Goal: Task Accomplishment & Management: Manage account settings

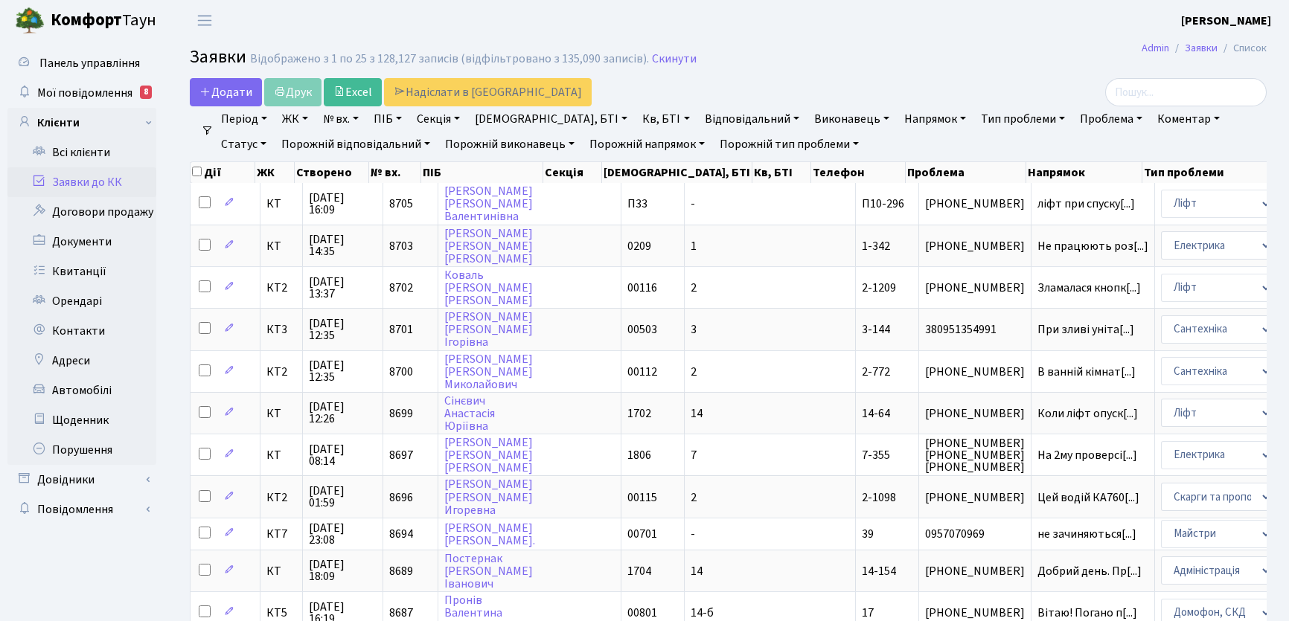
select select "25"
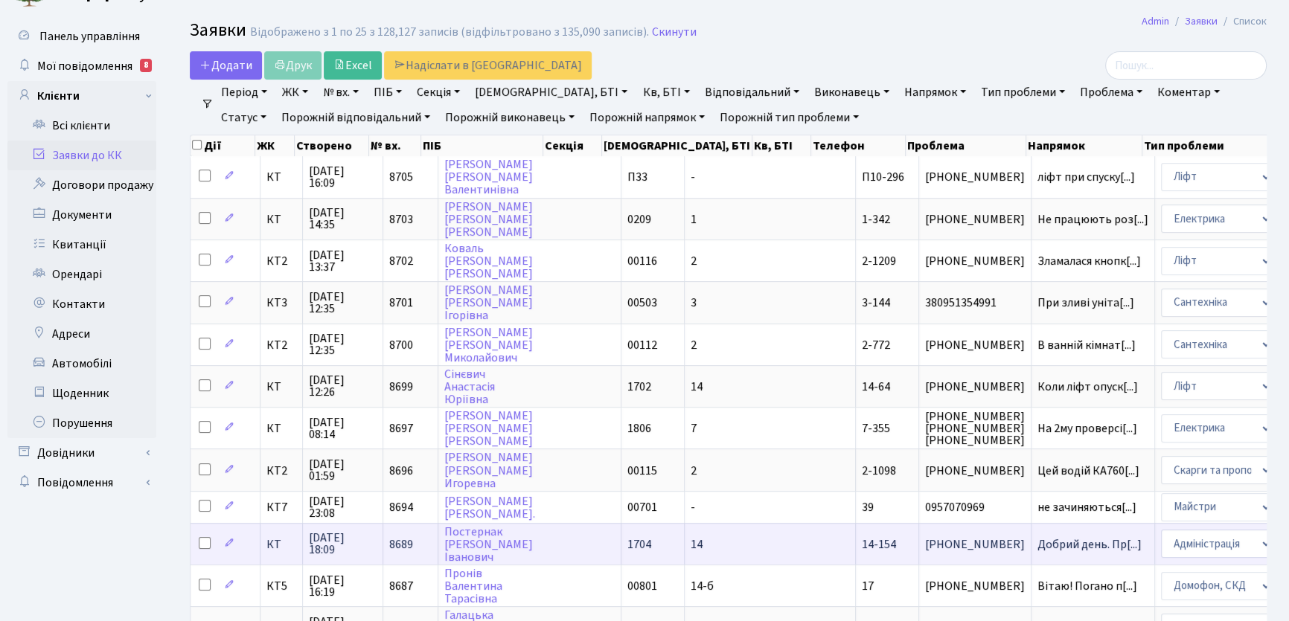
scroll to position [15, 0]
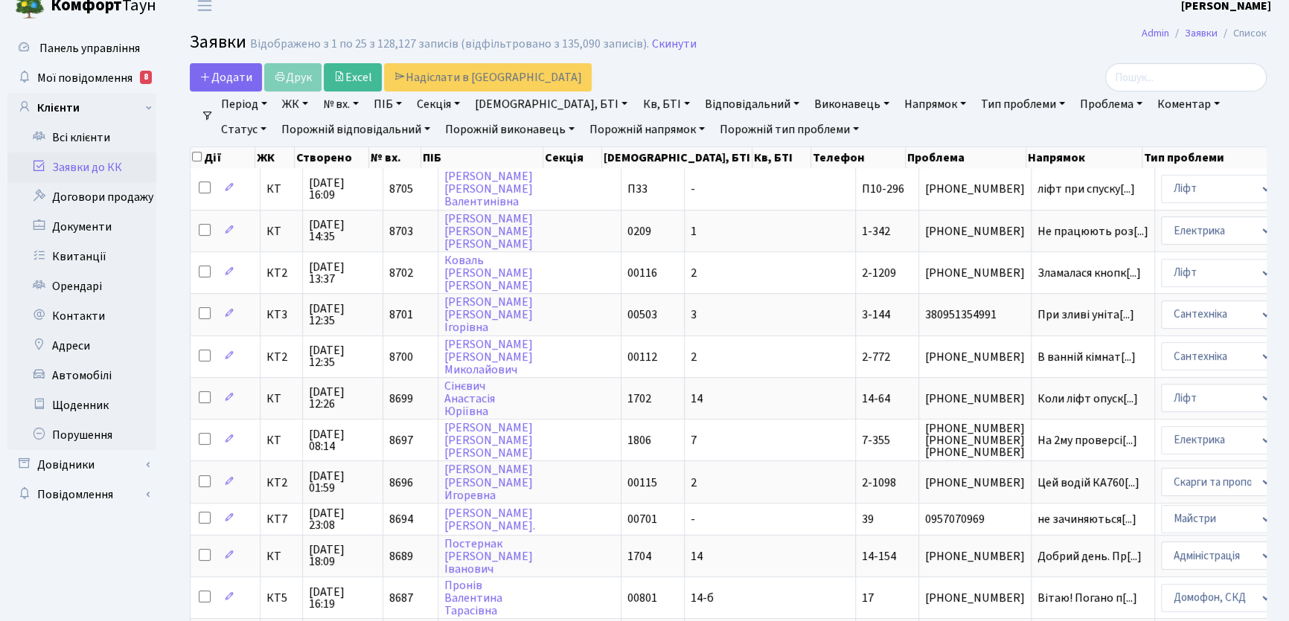
click at [272, 117] on link "Статус" at bounding box center [243, 129] width 57 height 25
click at [333, 208] on link "Не виконано" at bounding box center [275, 219] width 118 height 23
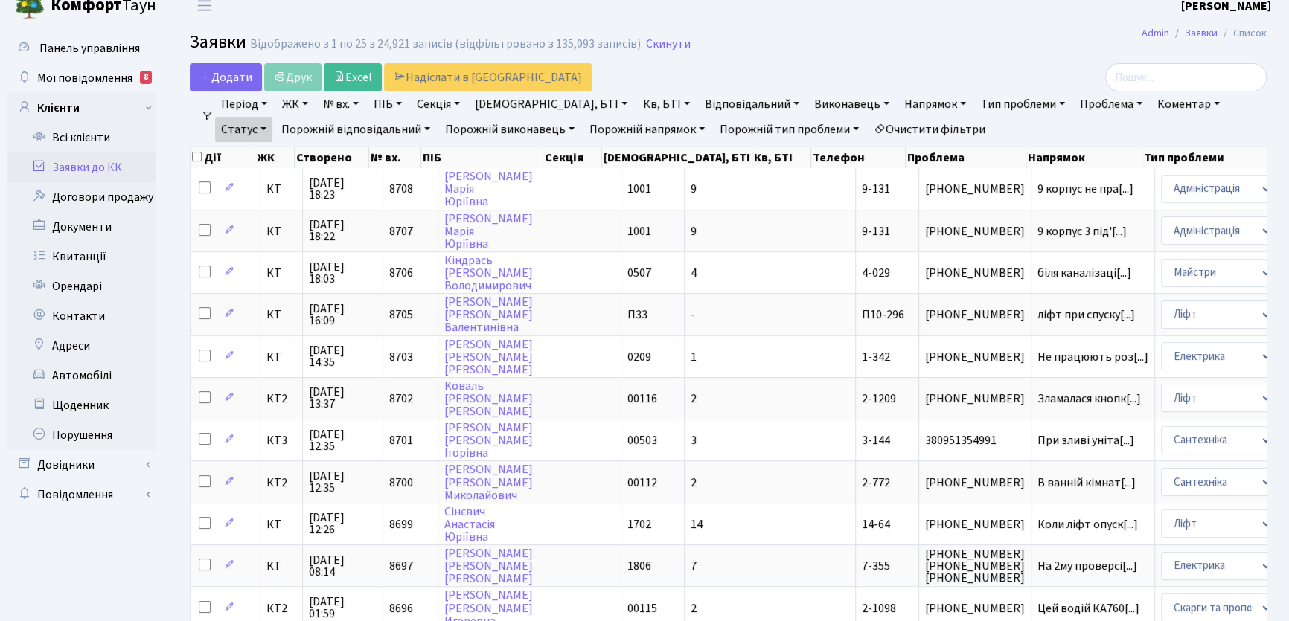
click at [898, 103] on link "Напрямок" at bounding box center [935, 104] width 74 height 25
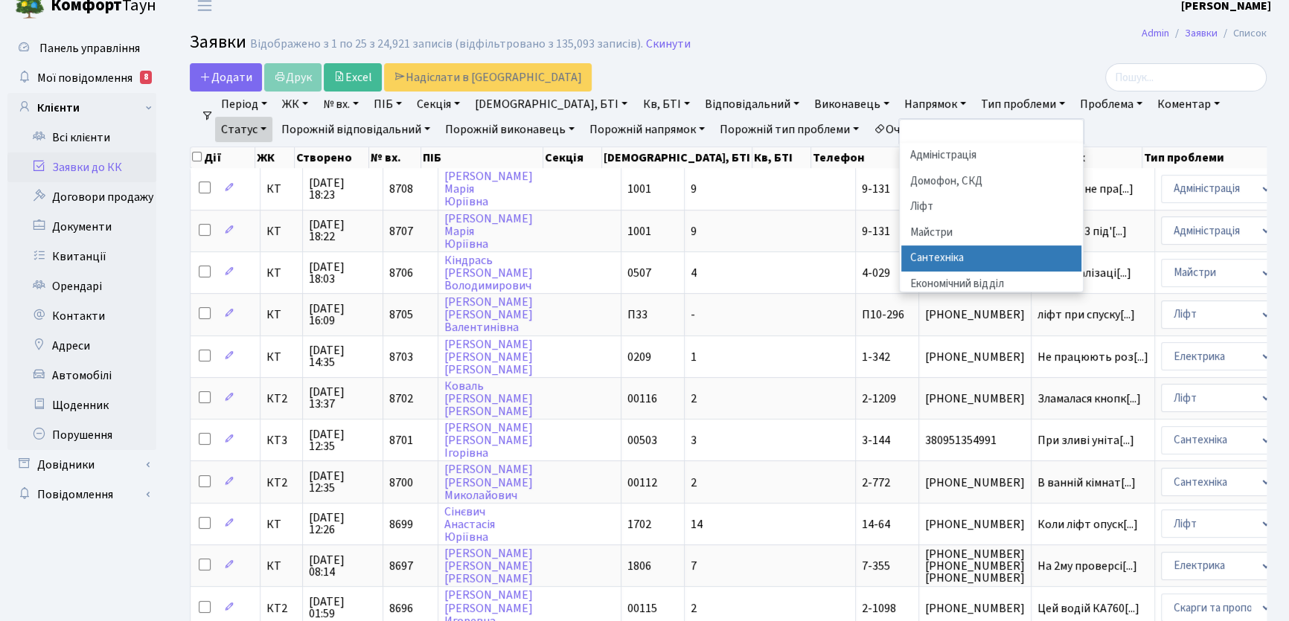
click at [901, 255] on li "Сантехніка" at bounding box center [991, 259] width 180 height 26
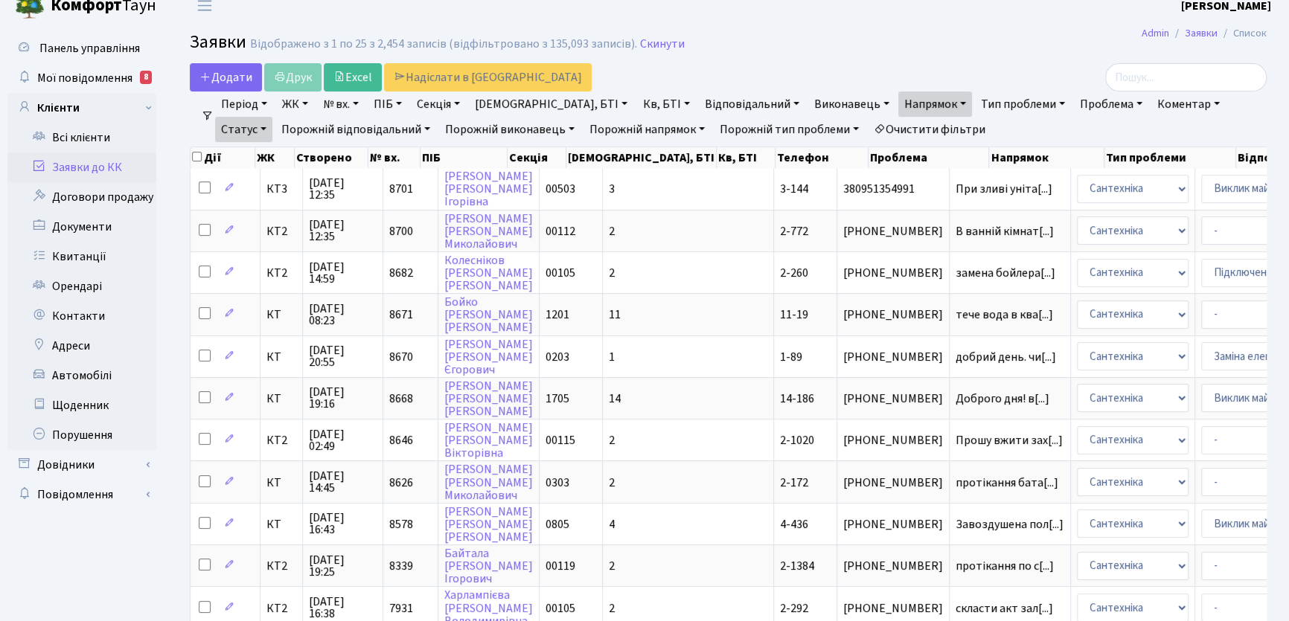
click at [266, 101] on link "Період" at bounding box center [244, 104] width 58 height 25
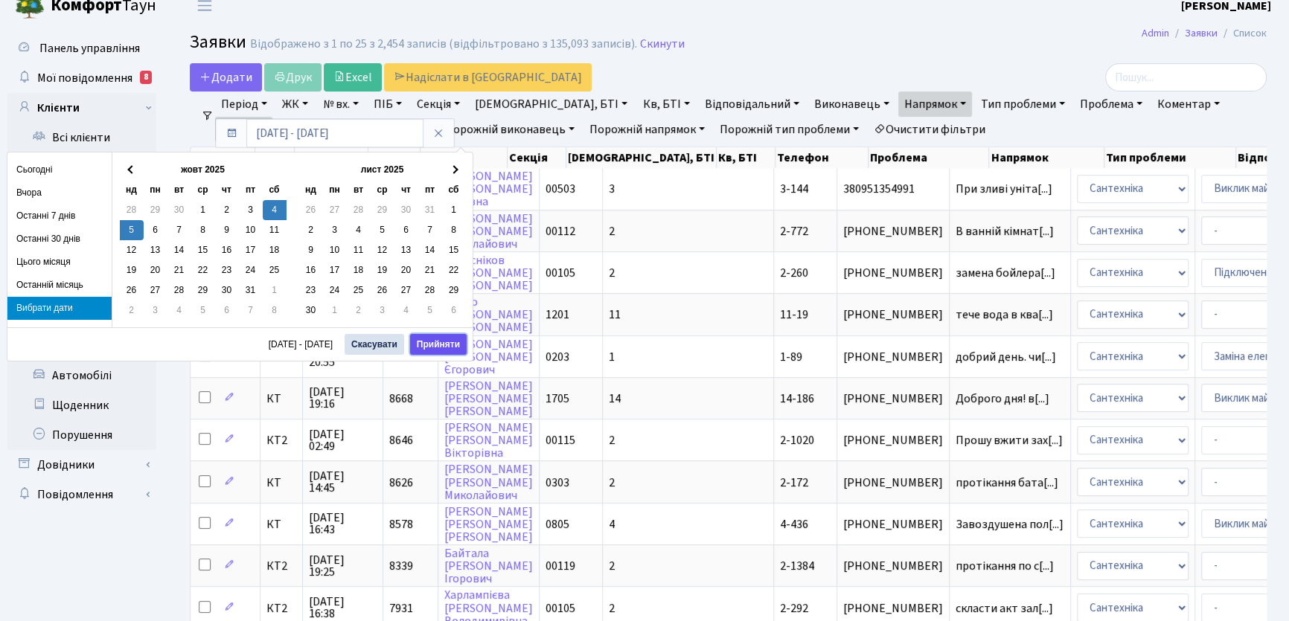
click at [445, 343] on button "Прийняти" at bounding box center [438, 344] width 57 height 21
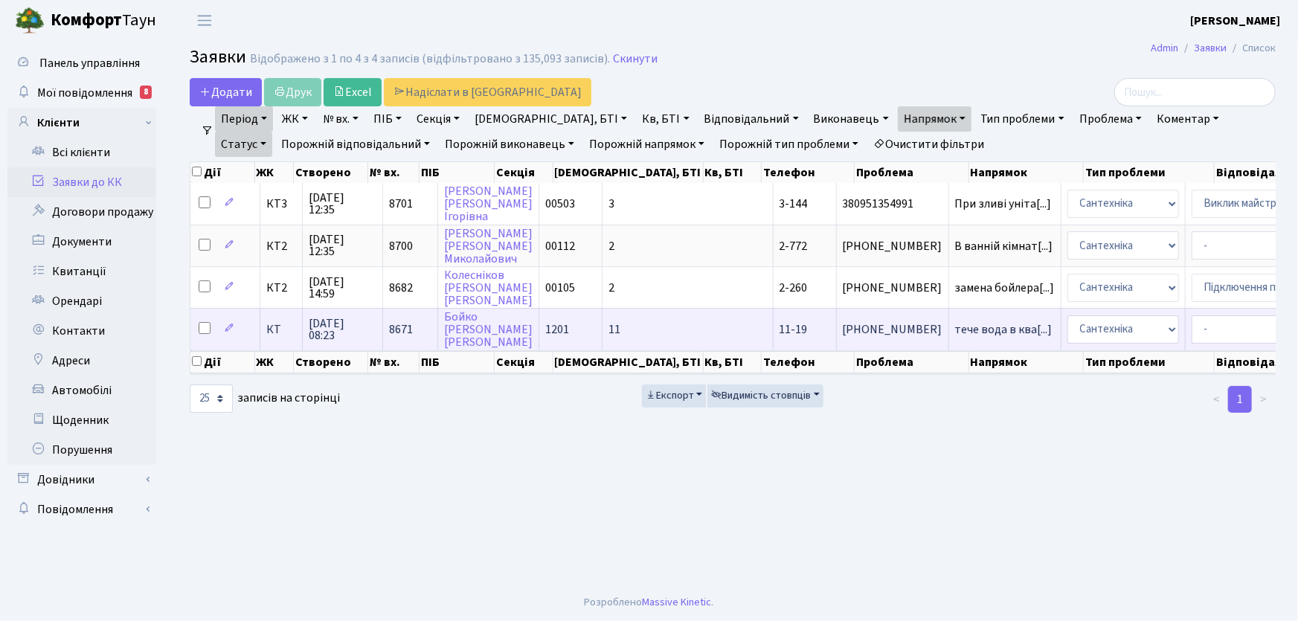
click at [780, 327] on span "11-19" at bounding box center [794, 329] width 28 height 16
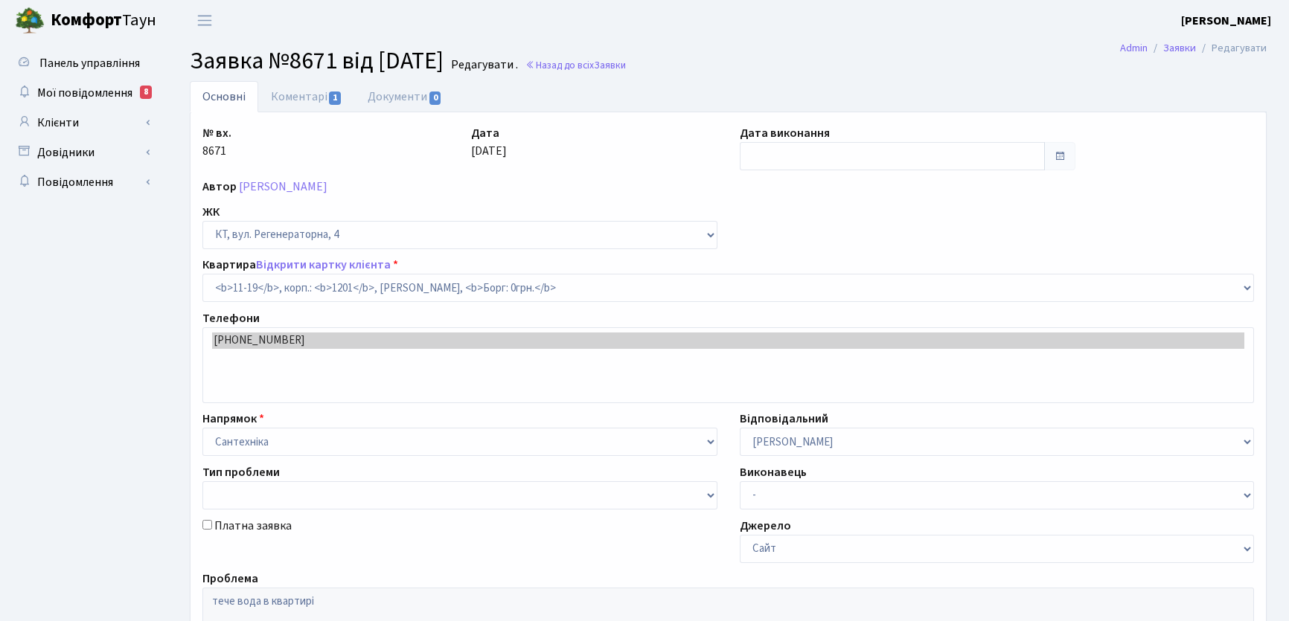
select select "7011"
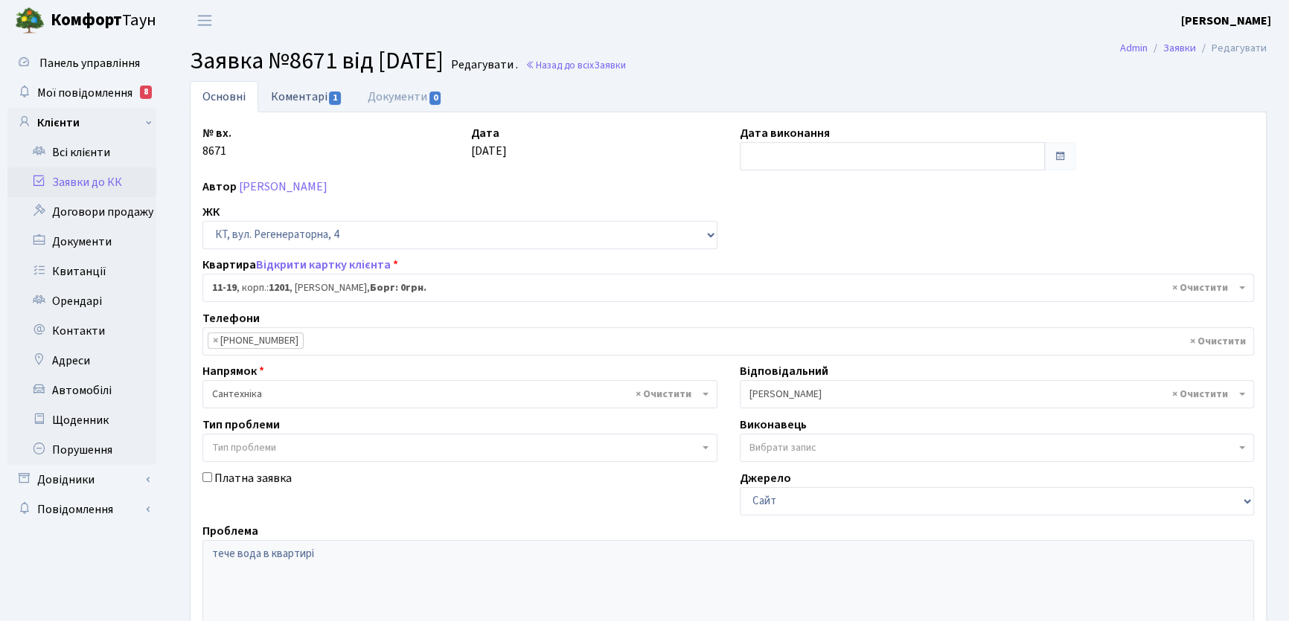
click at [289, 97] on link "Коментарі 1" at bounding box center [306, 96] width 97 height 31
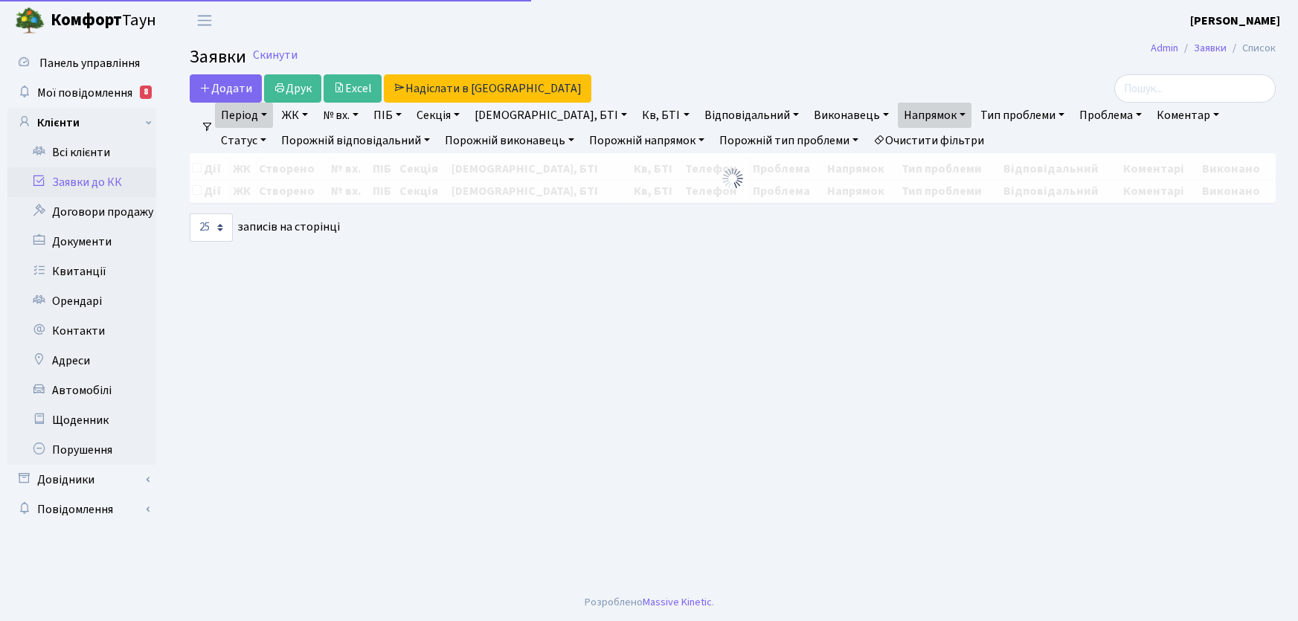
select select "25"
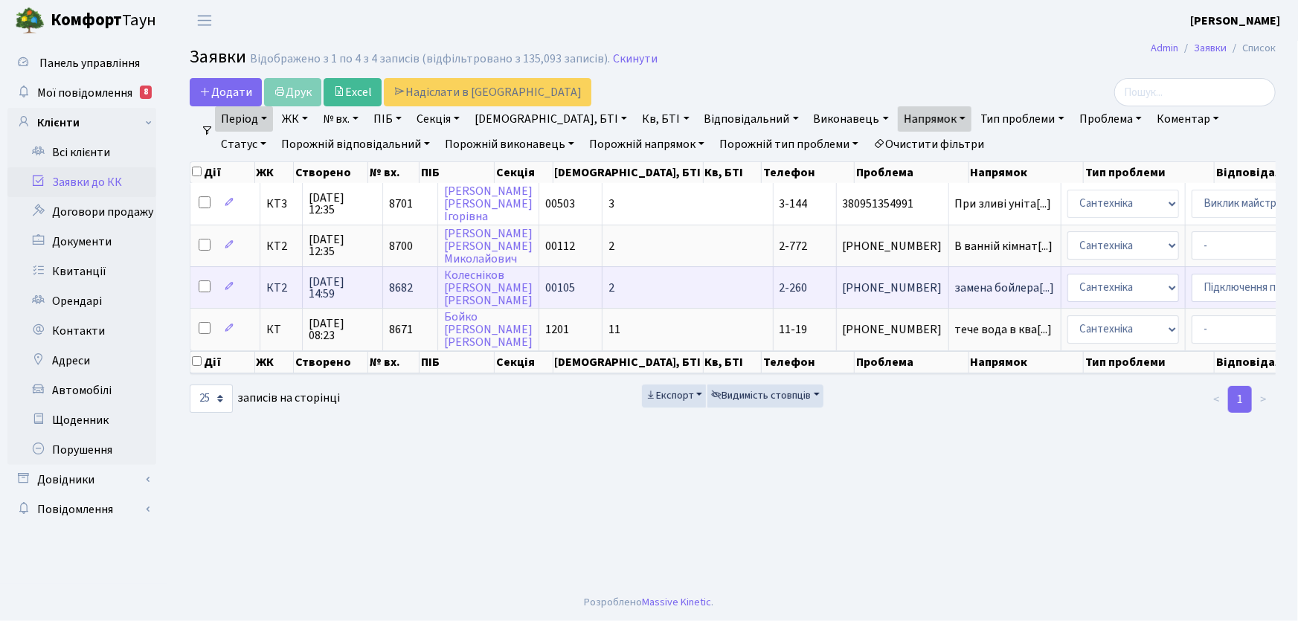
click at [780, 290] on span "2-260" at bounding box center [794, 288] width 28 height 16
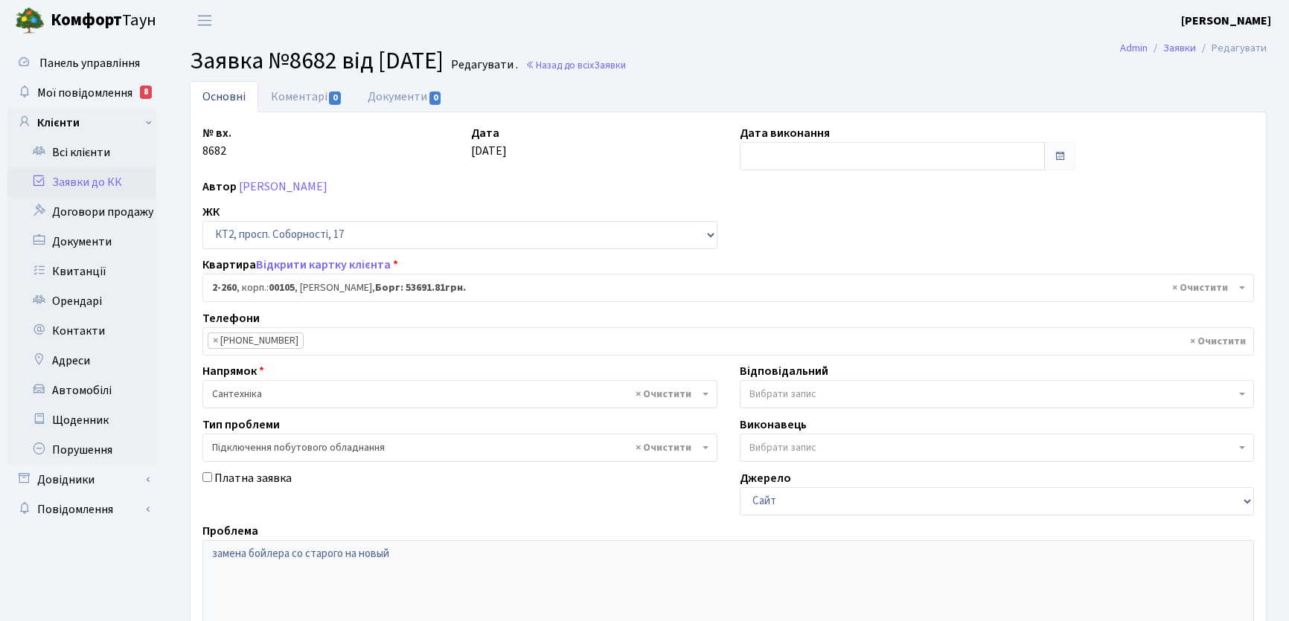
select select "15313"
select select "21"
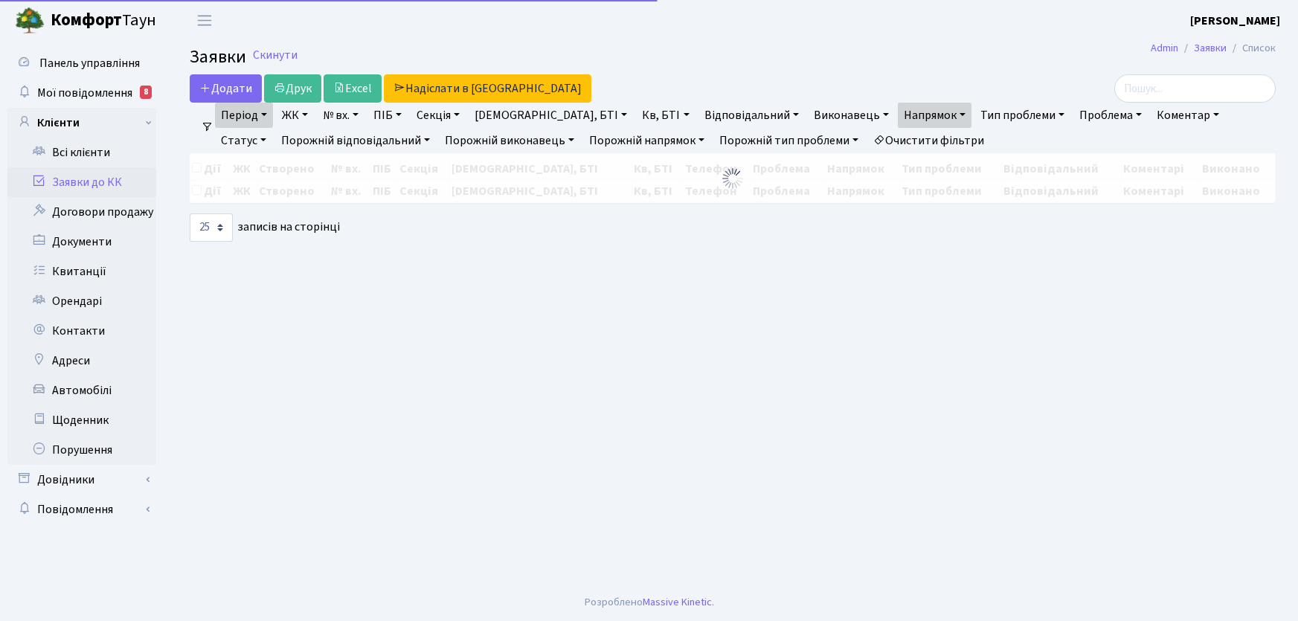
select select "25"
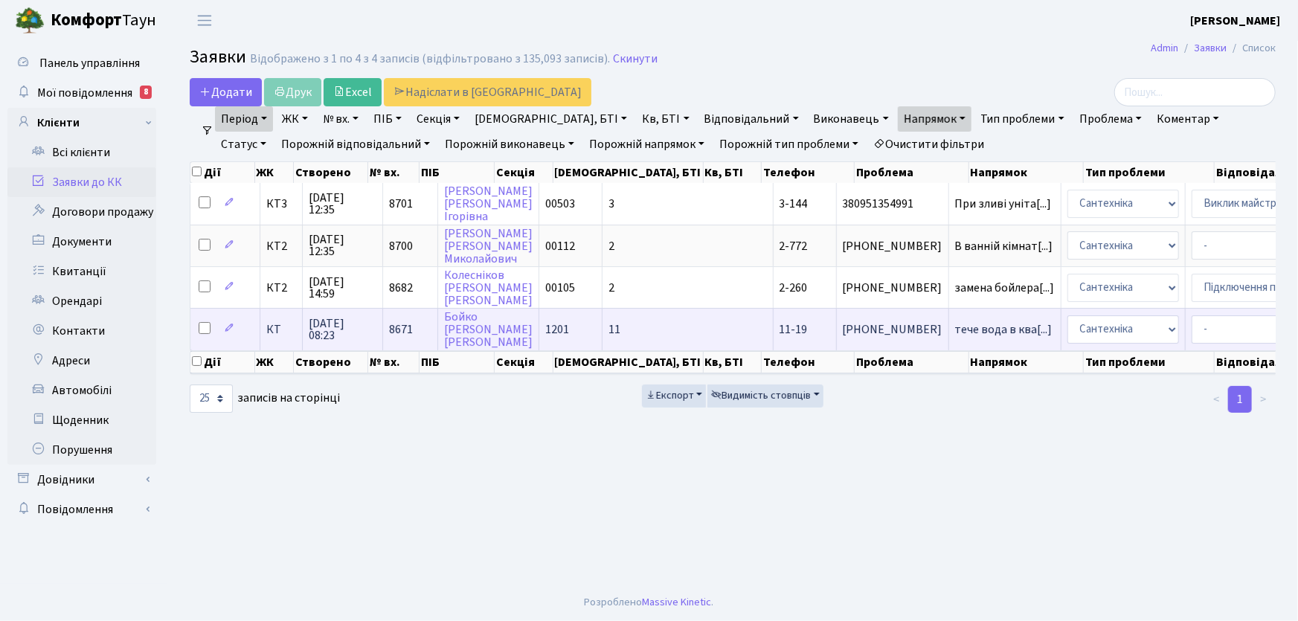
click at [780, 321] on span "11-19" at bounding box center [794, 329] width 28 height 16
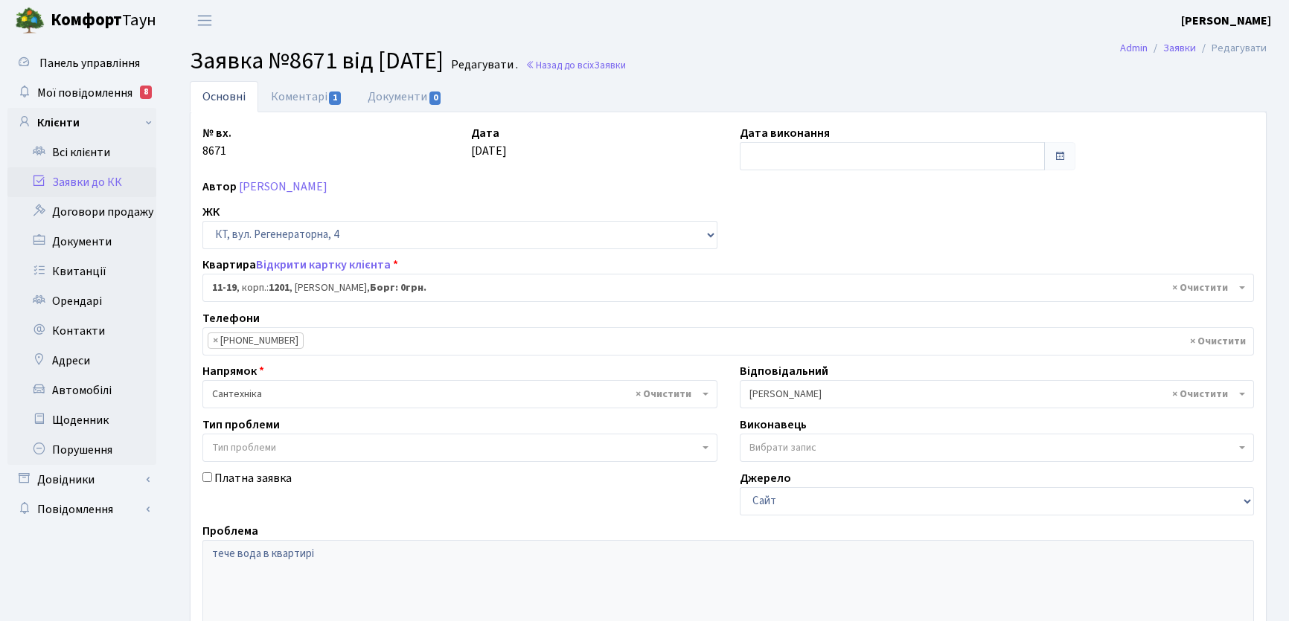
select select "7011"
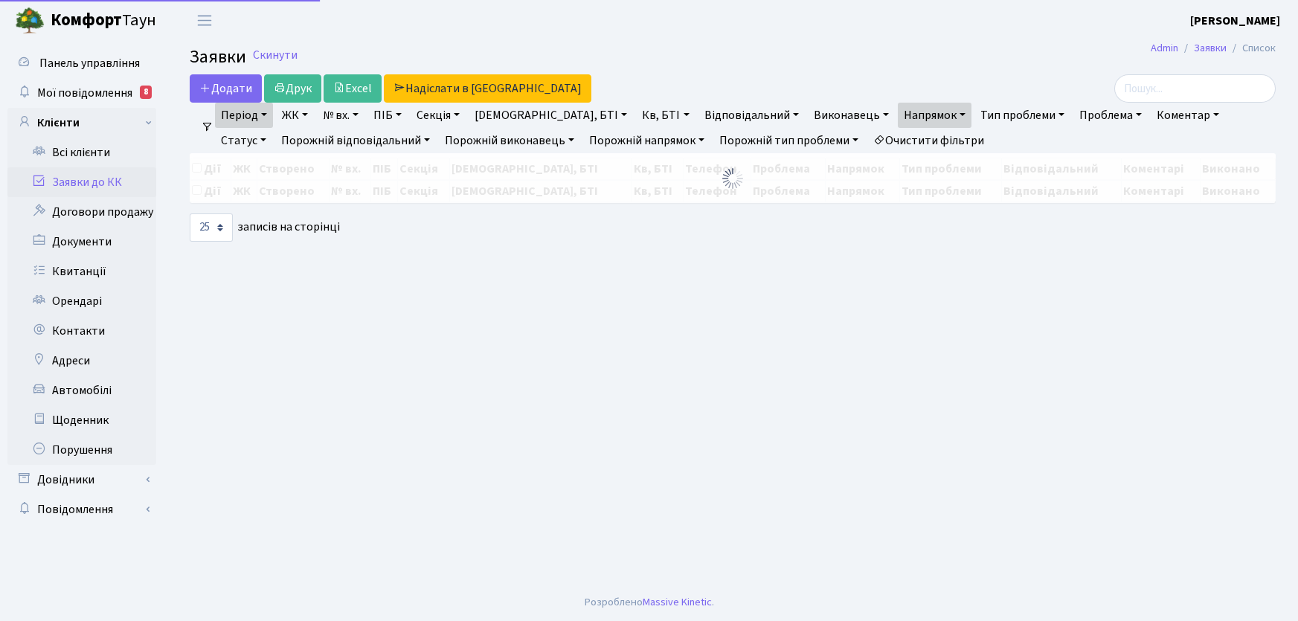
select select "25"
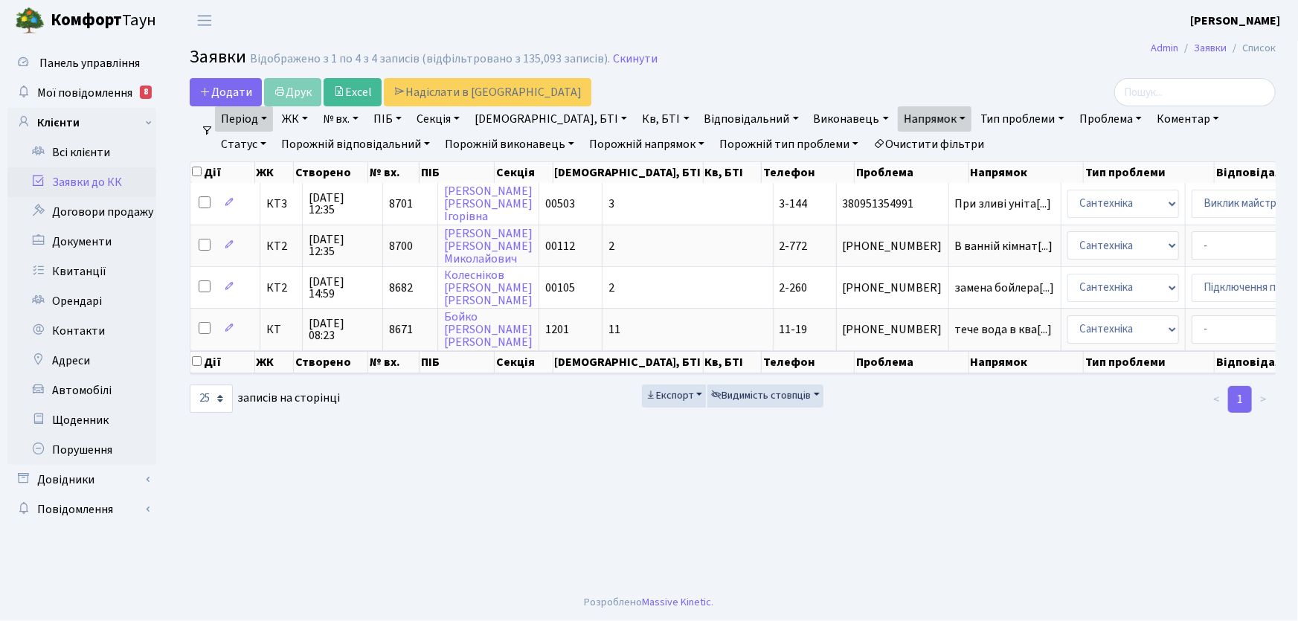
click at [879, 143] on link "Очистити фільтри" at bounding box center [929, 144] width 123 height 25
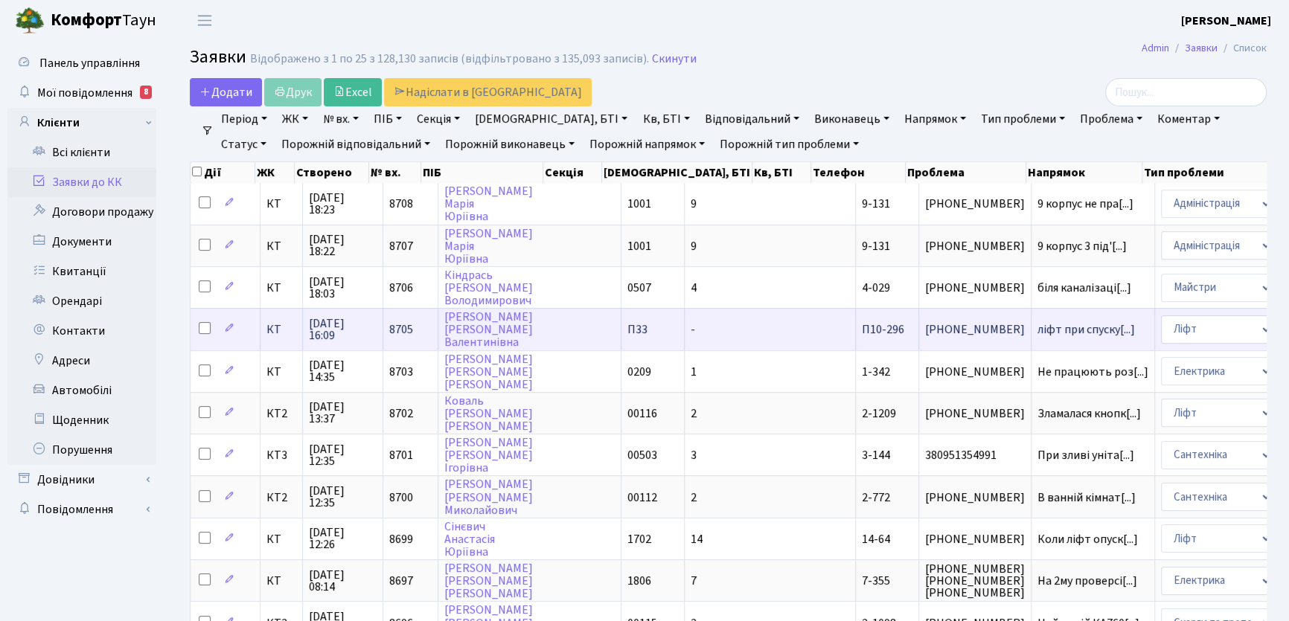
click at [862, 324] on span "П10-296" at bounding box center [883, 329] width 42 height 16
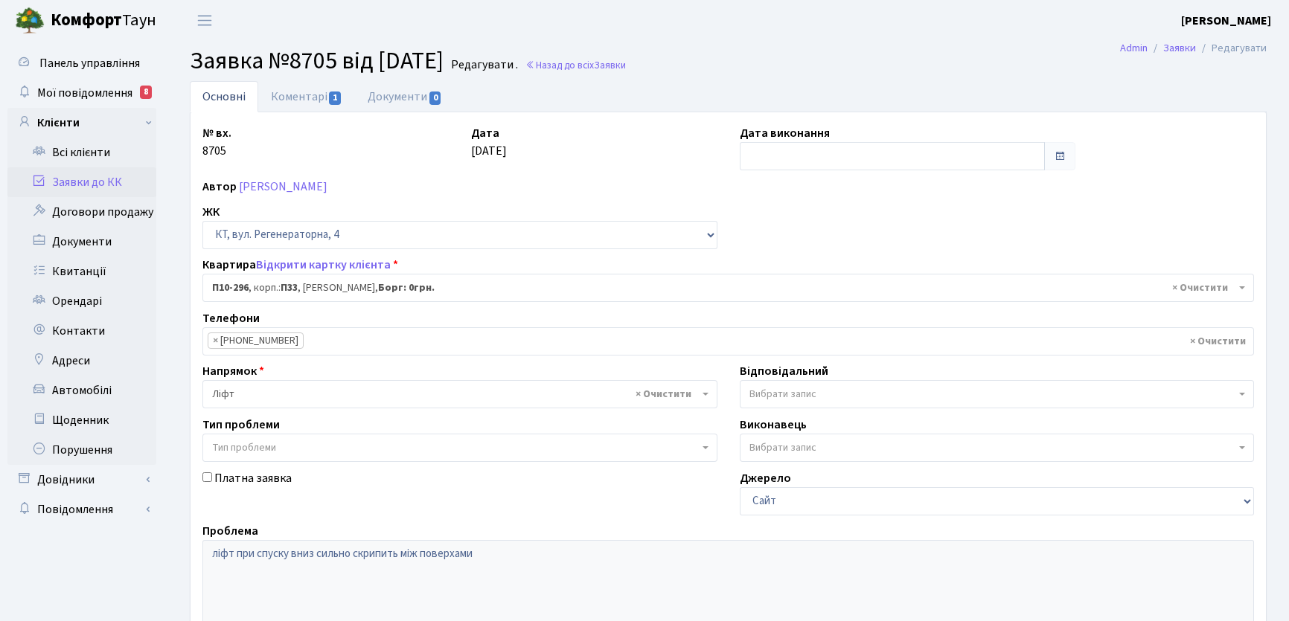
select select "8210"
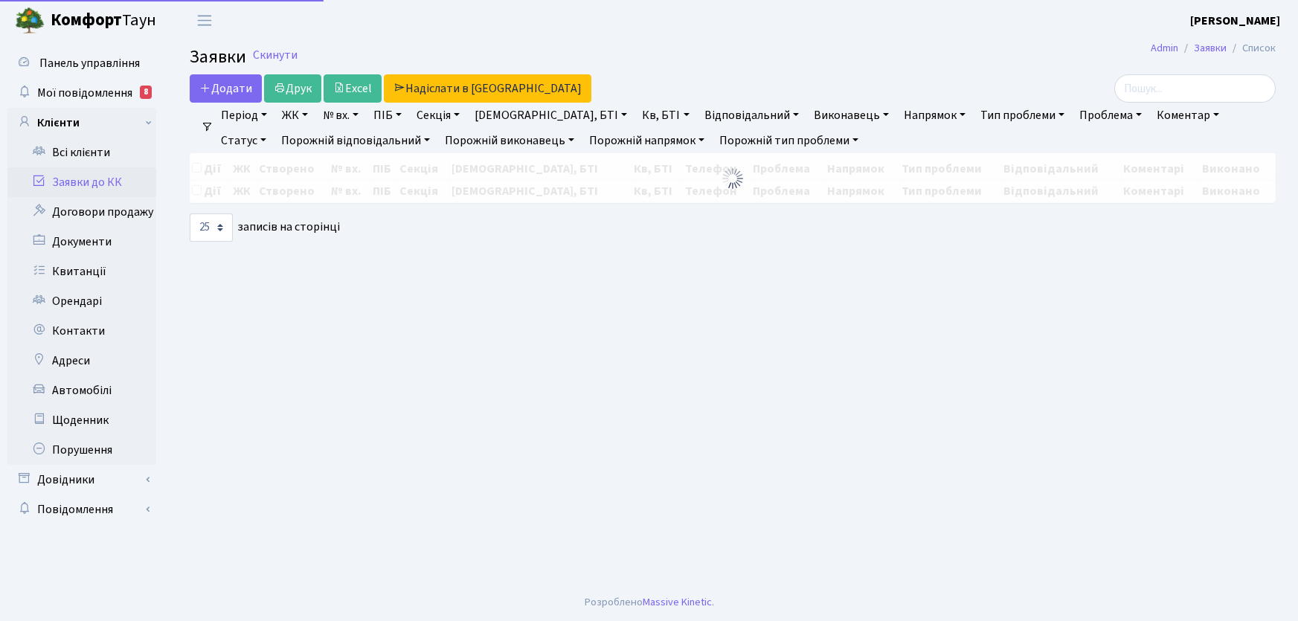
select select "25"
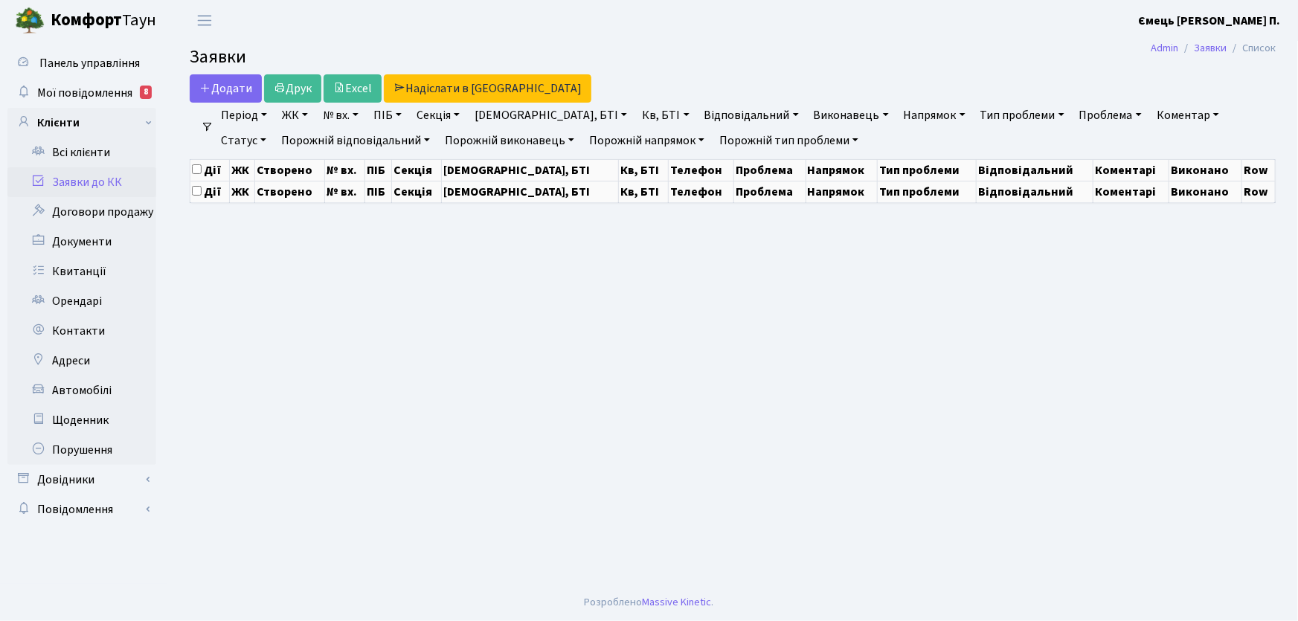
select select "25"
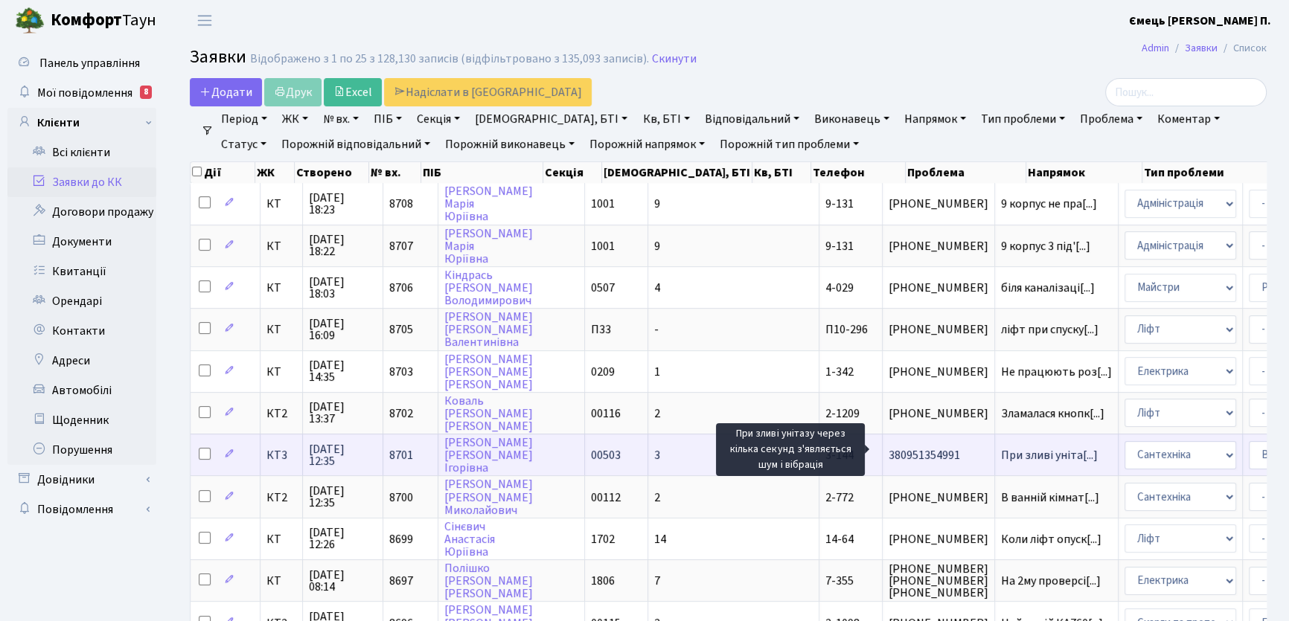
click at [1001, 452] on span "При зливі уніта[...]" at bounding box center [1049, 455] width 97 height 16
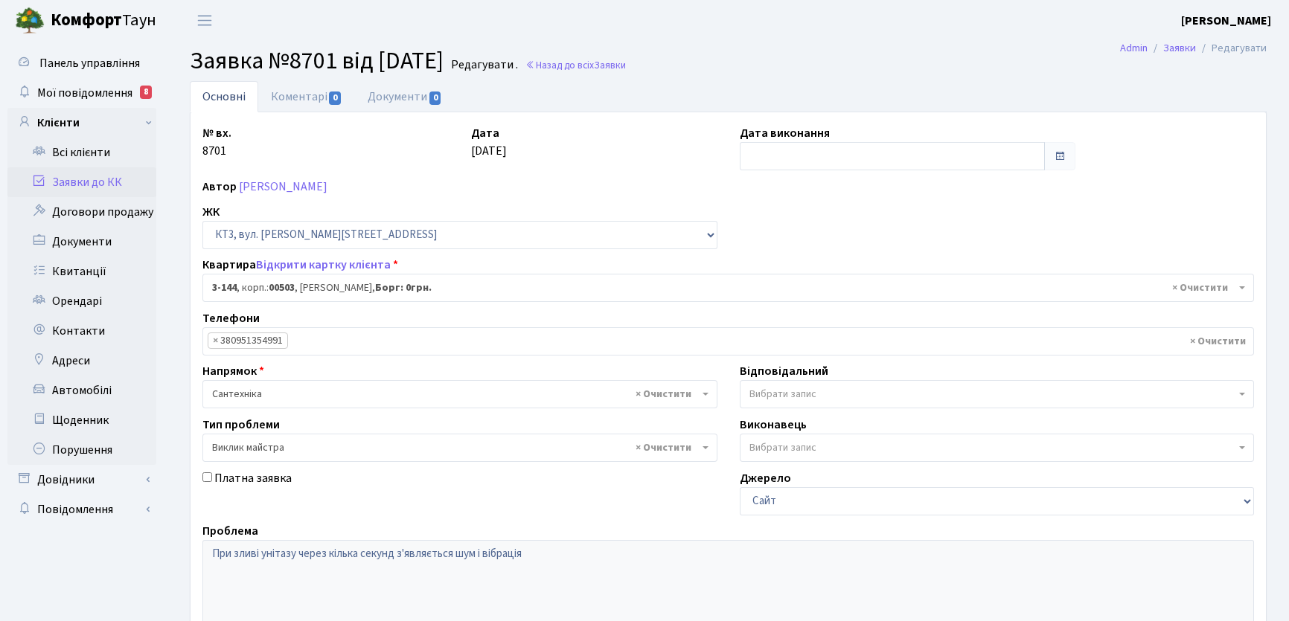
select select "16453"
select select "29"
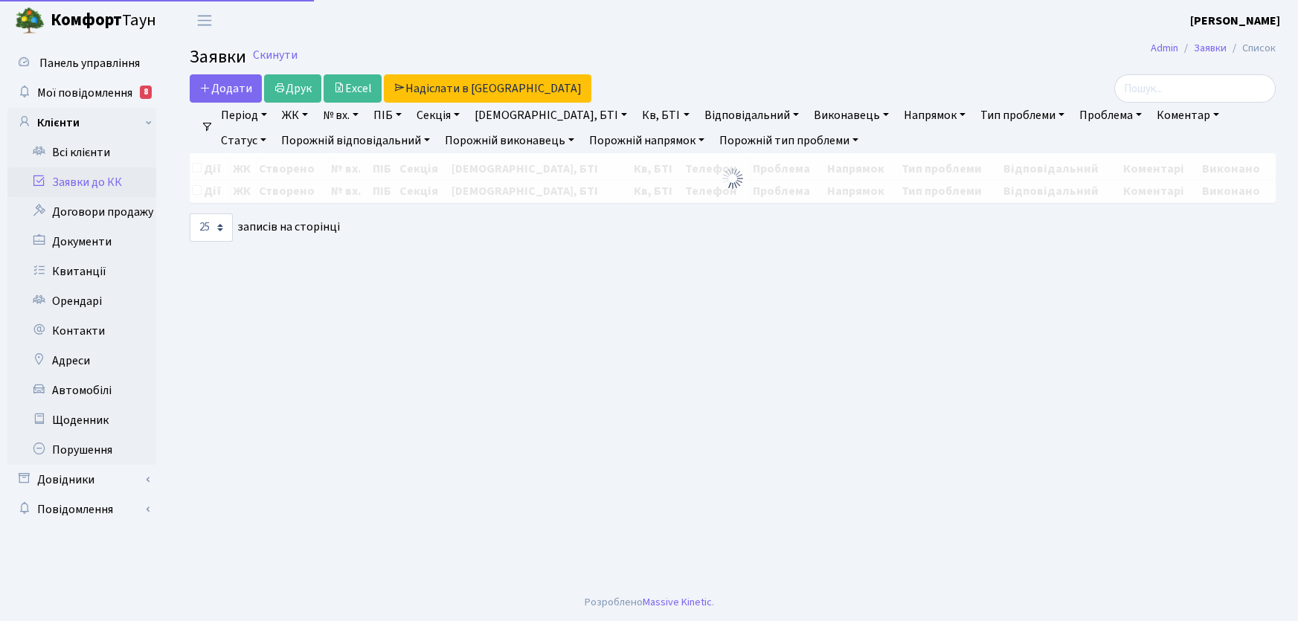
select select "25"
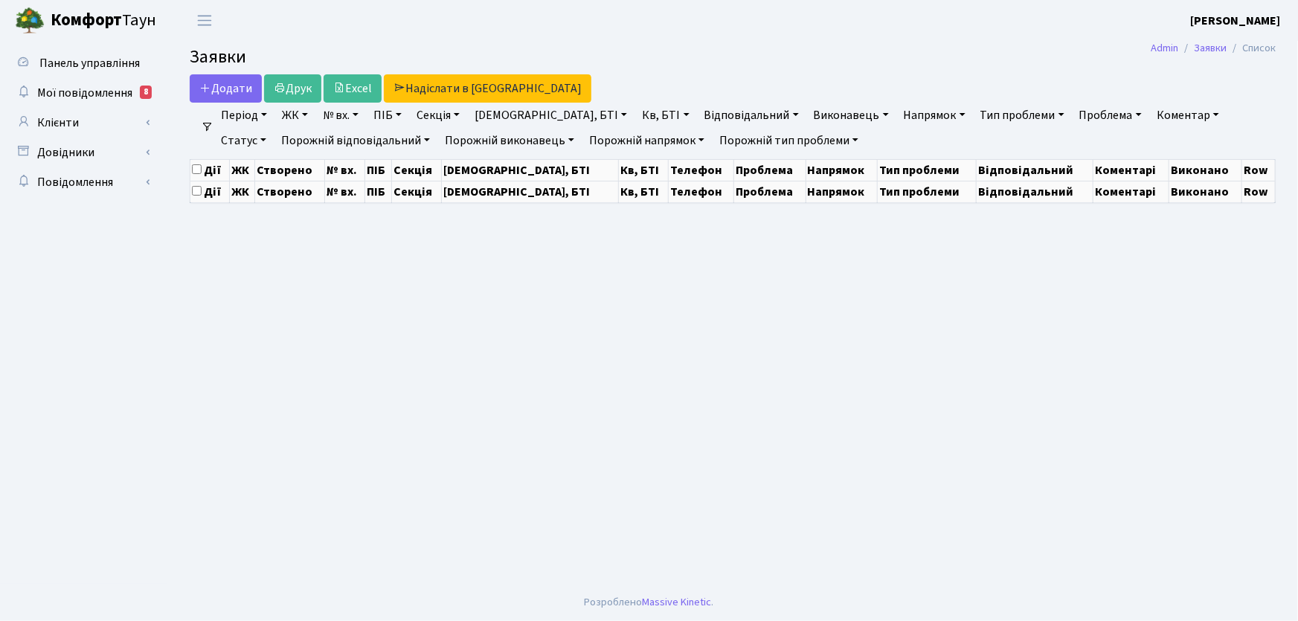
select select "25"
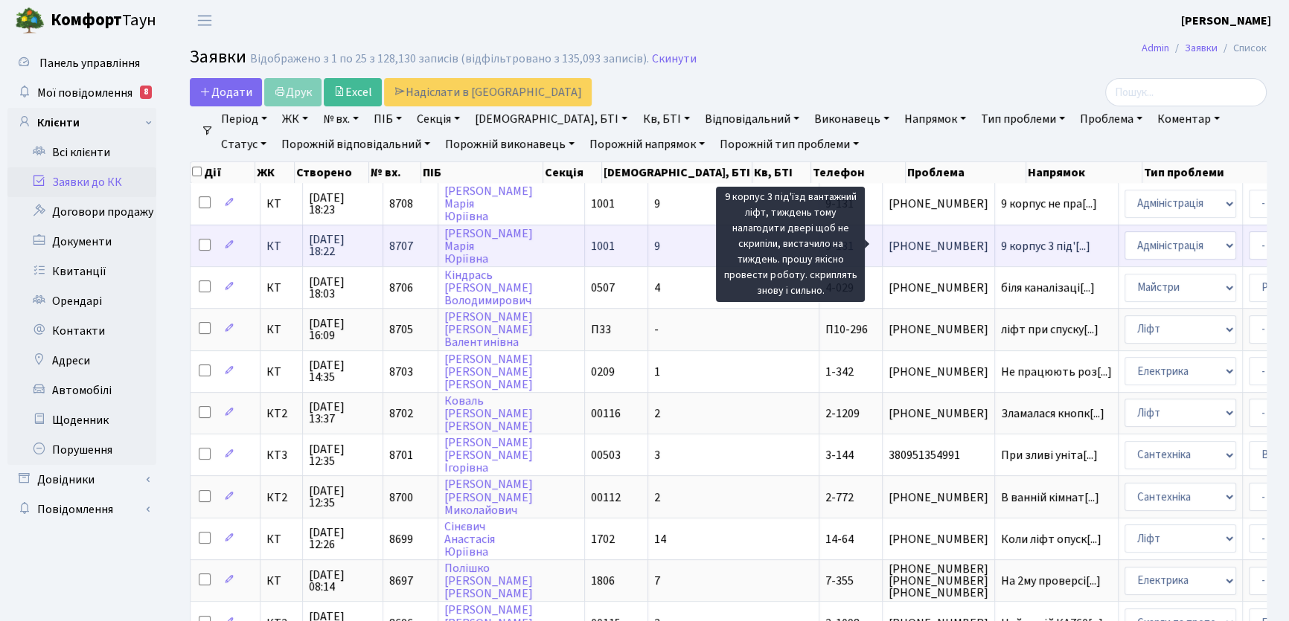
click at [1001, 246] on span "9 корпус 3 під'[...]" at bounding box center [1045, 246] width 89 height 16
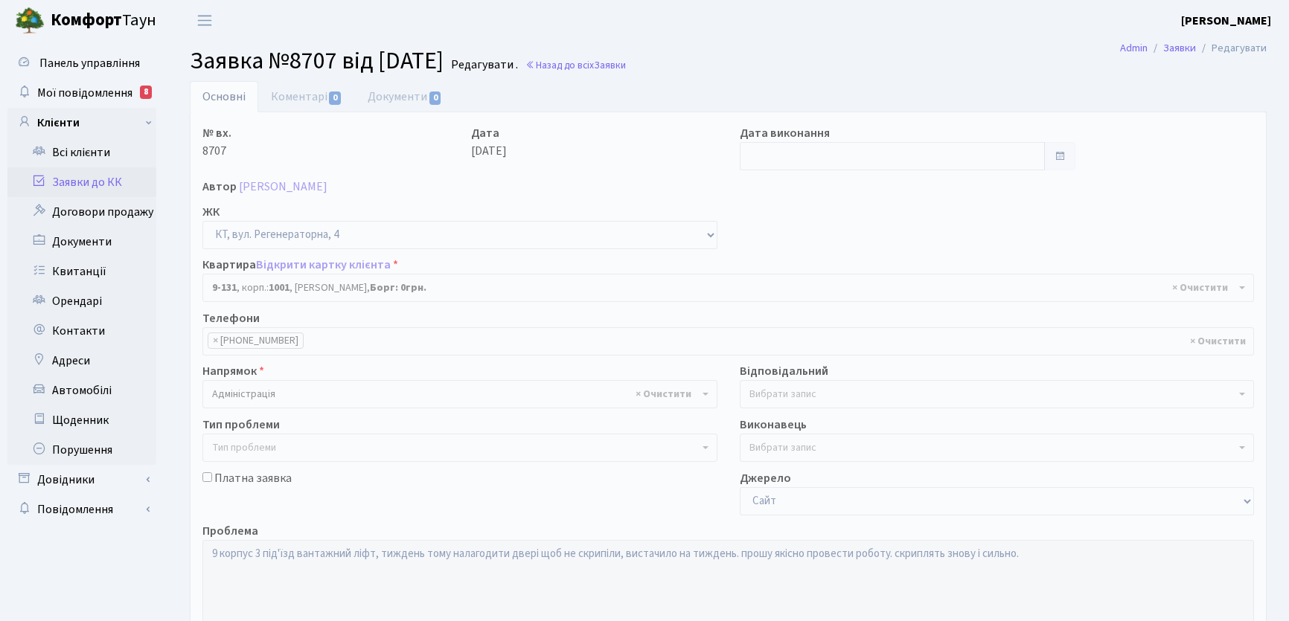
select select "6481"
click at [219, 99] on link "Основні" at bounding box center [224, 96] width 68 height 31
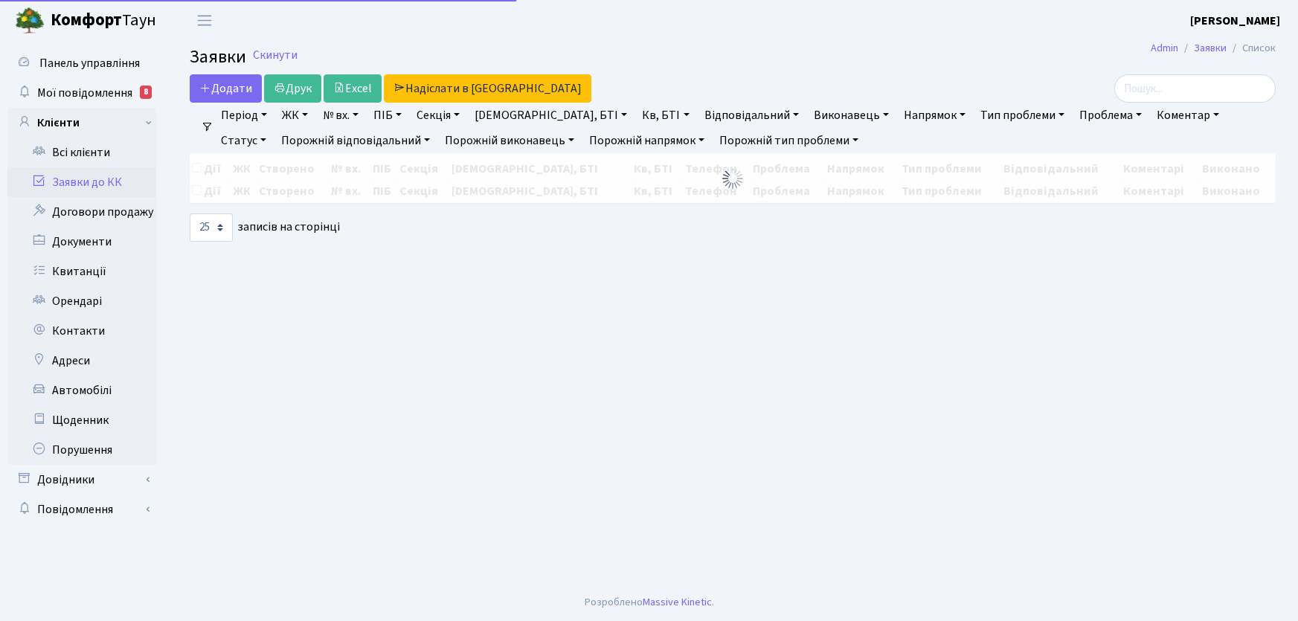
select select "25"
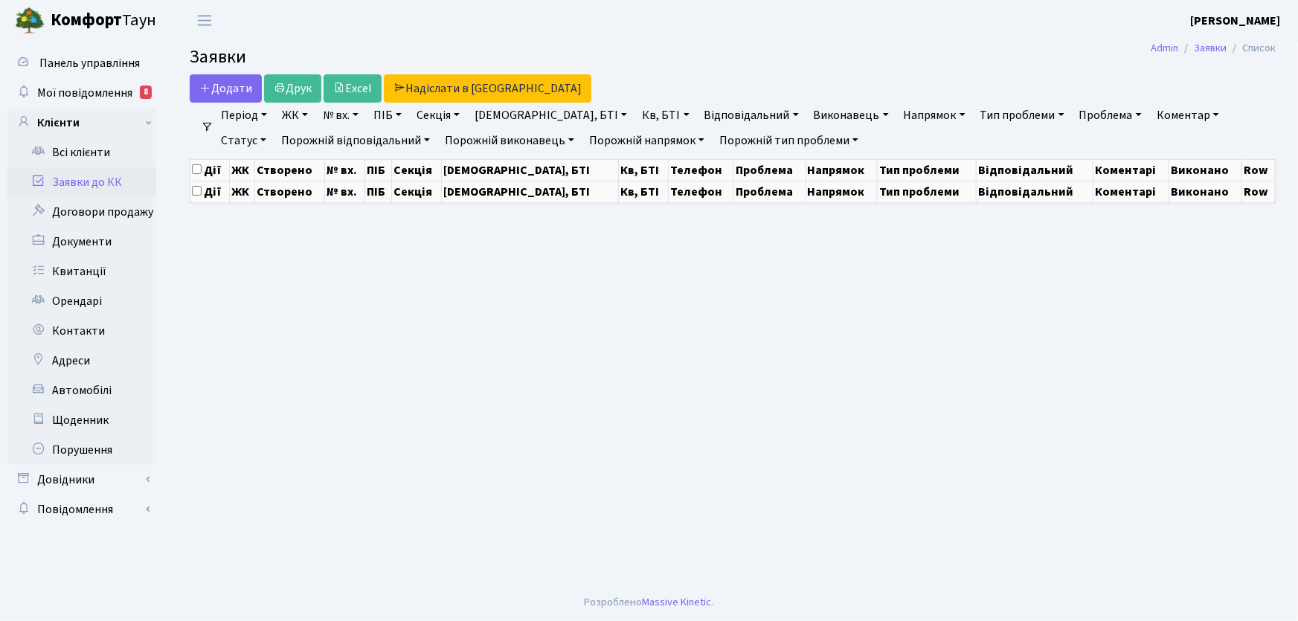
select select "25"
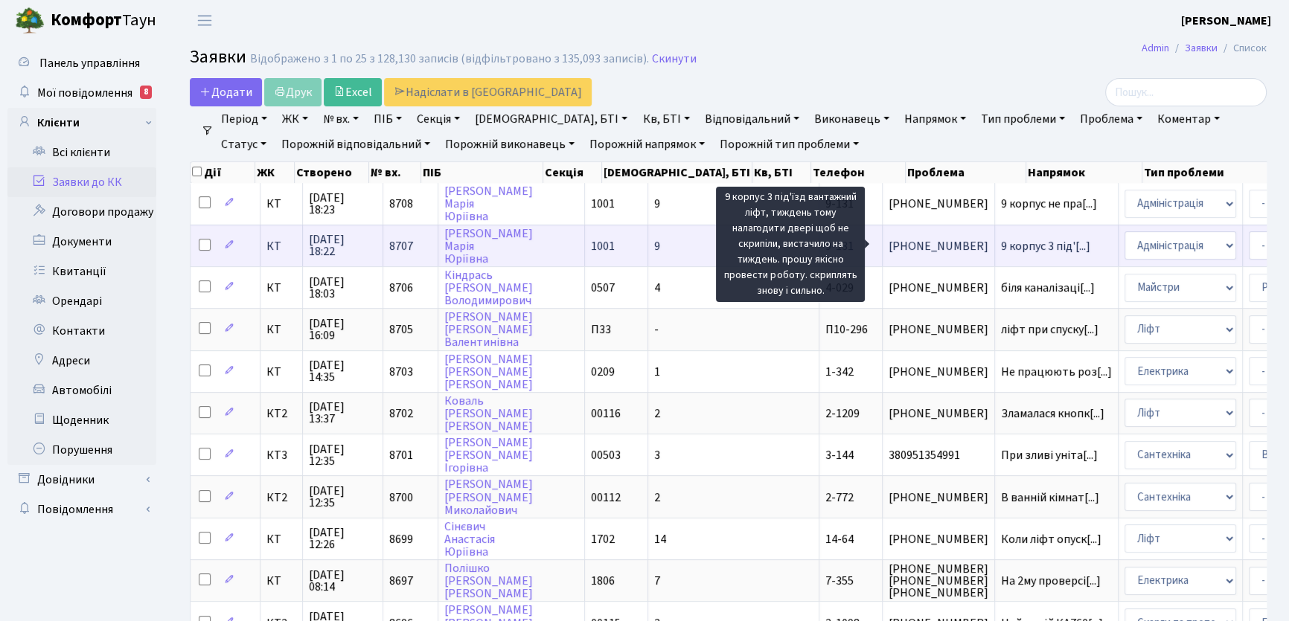
click at [1001, 246] on span "9 корпус 3 під'[...]" at bounding box center [1045, 246] width 89 height 16
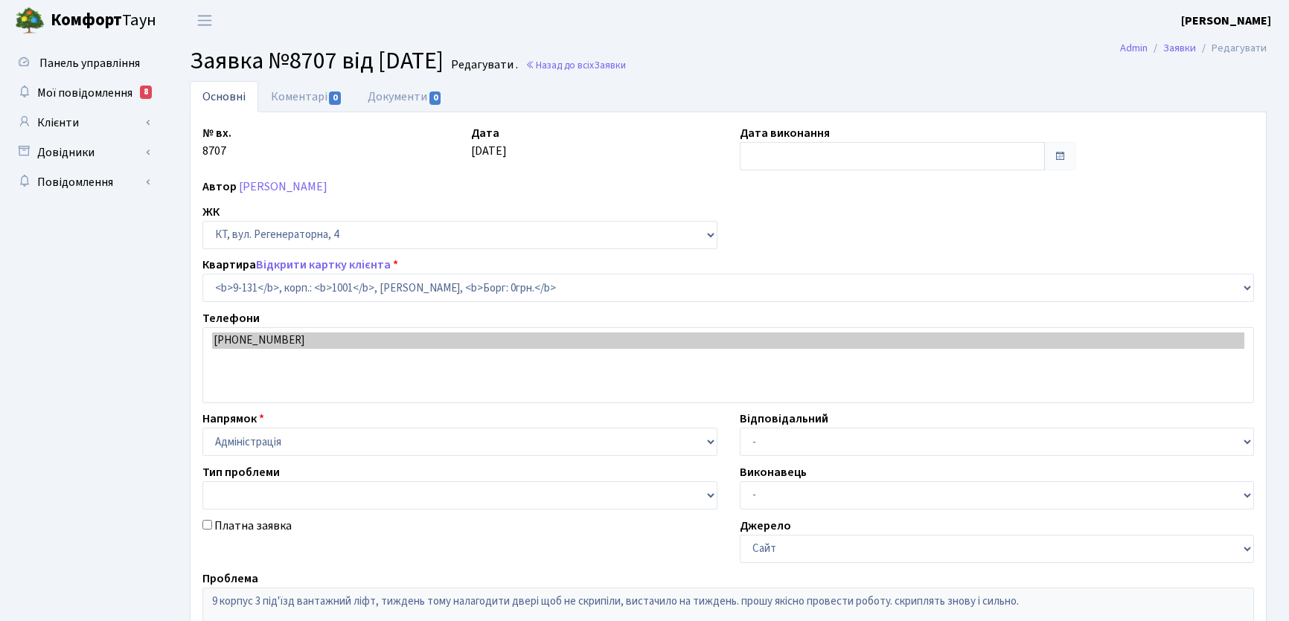
select select "6481"
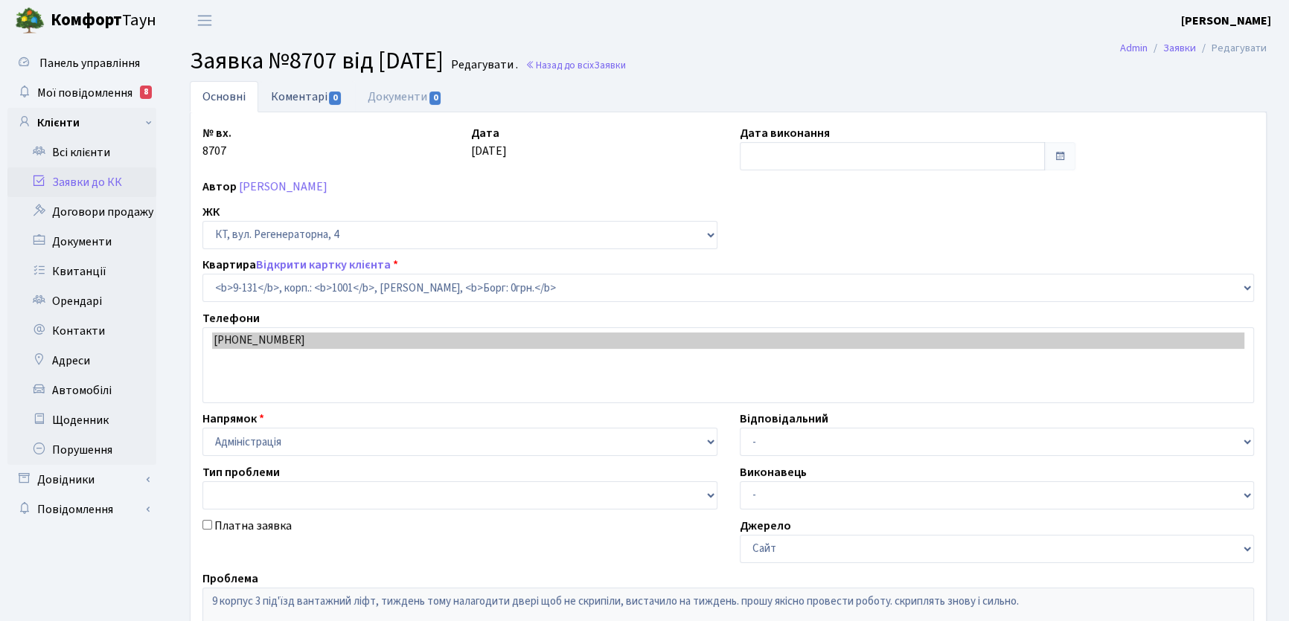
click at [289, 97] on link "Коментарі 0" at bounding box center [306, 96] width 97 height 31
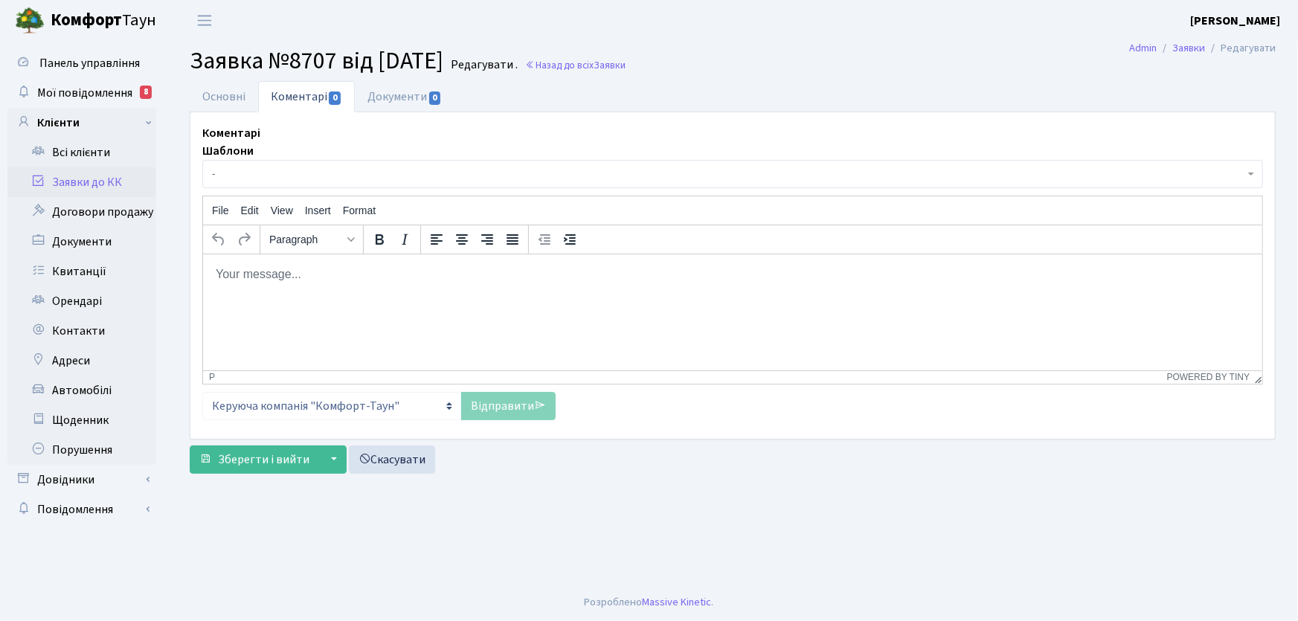
click at [269, 277] on body "Rich Text Area. Press ALT-0 for help." at bounding box center [732, 274] width 1036 height 16
click at [513, 408] on link "Відправити" at bounding box center [508, 406] width 94 height 28
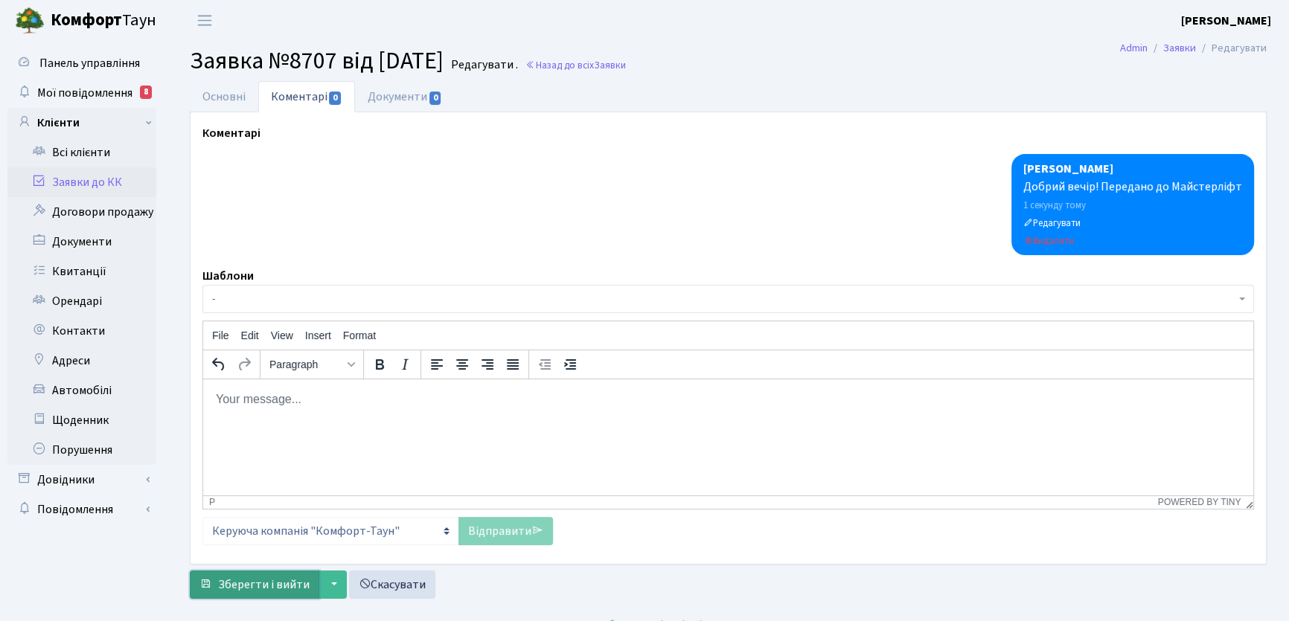
click at [305, 589] on span "Зберегти і вийти" at bounding box center [264, 585] width 92 height 16
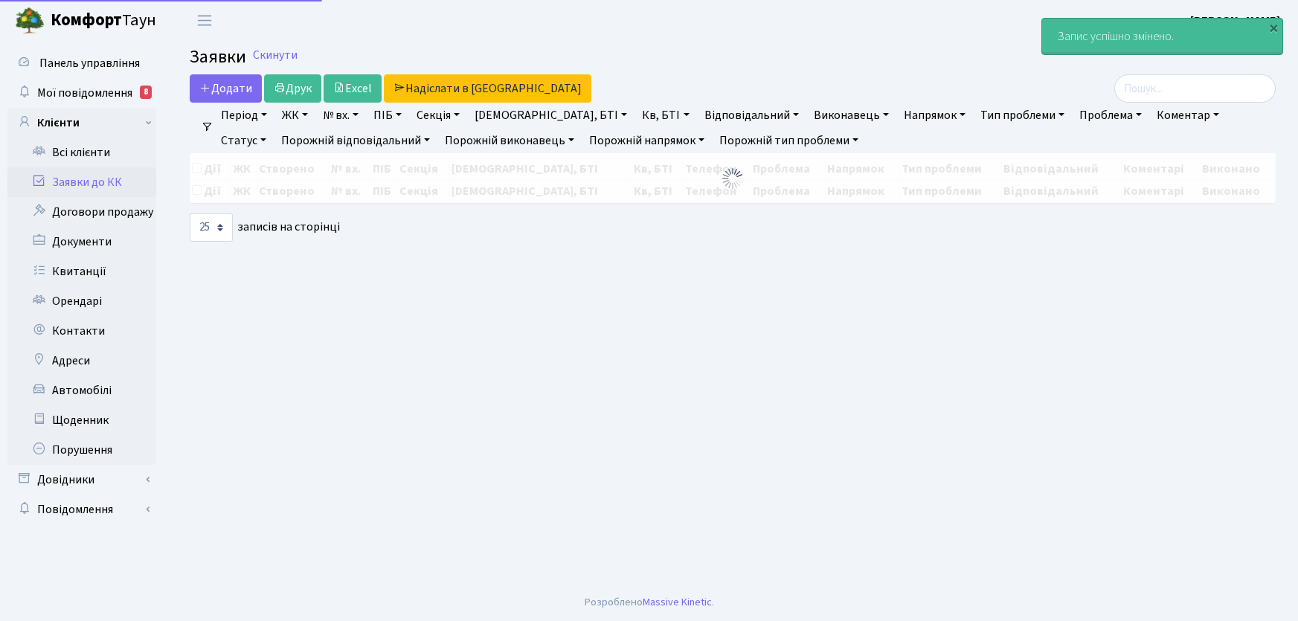
select select "25"
